Goal: Information Seeking & Learning: Learn about a topic

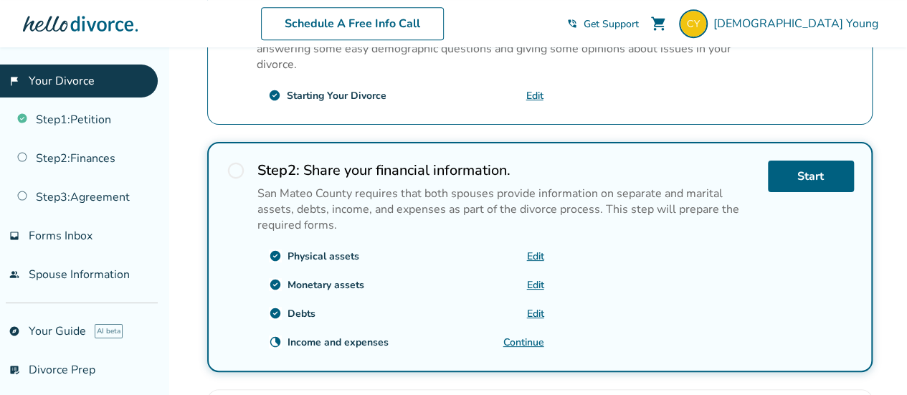
scroll to position [430, 0]
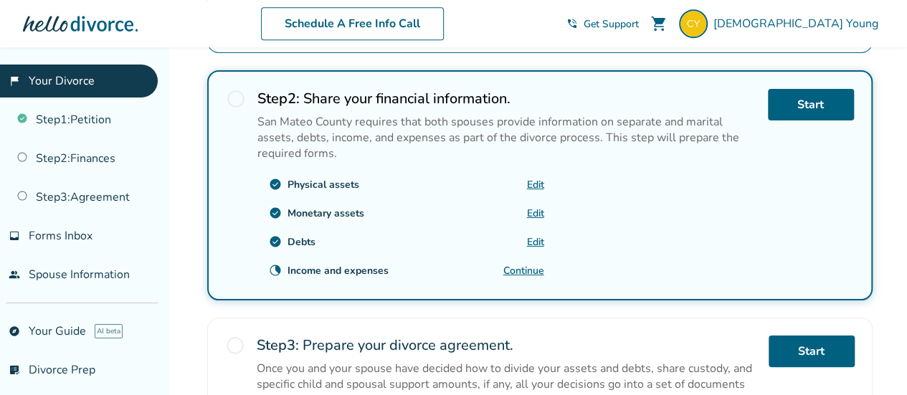
click at [516, 264] on link "Continue" at bounding box center [523, 271] width 41 height 14
